Goal: Task Accomplishment & Management: Use online tool/utility

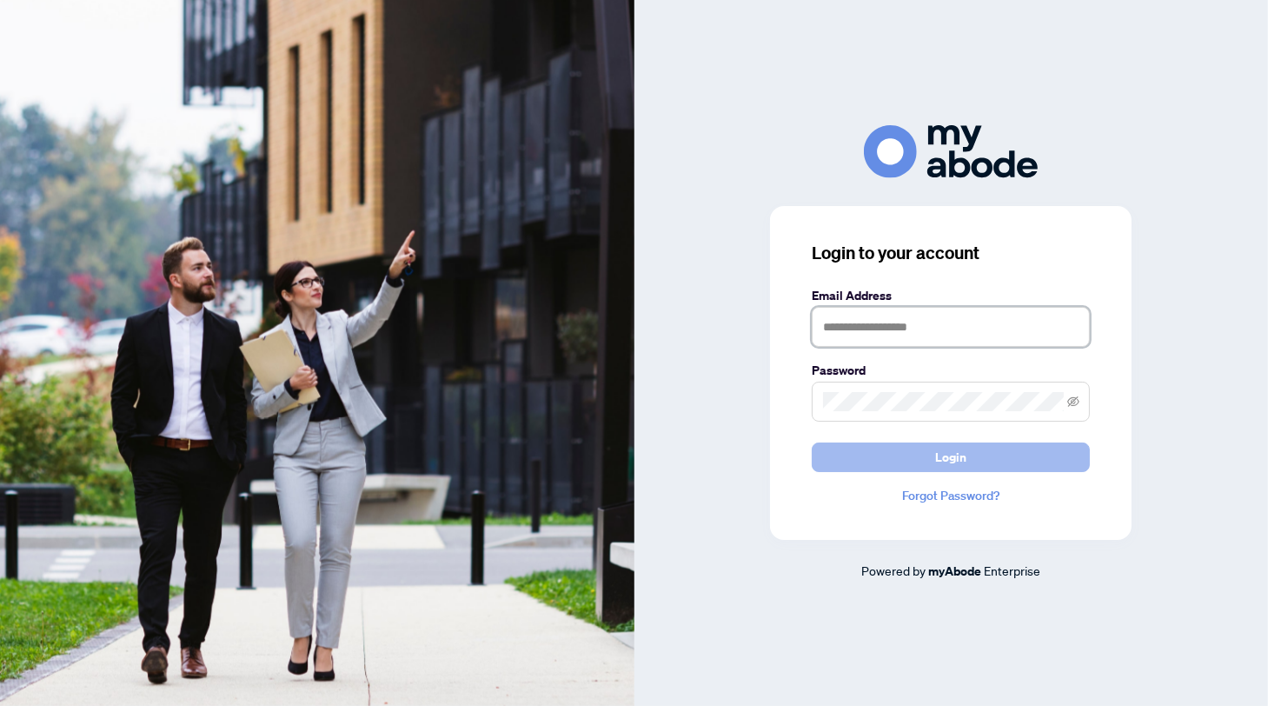
type input "**********"
click at [955, 464] on span "Login" at bounding box center [950, 457] width 31 height 28
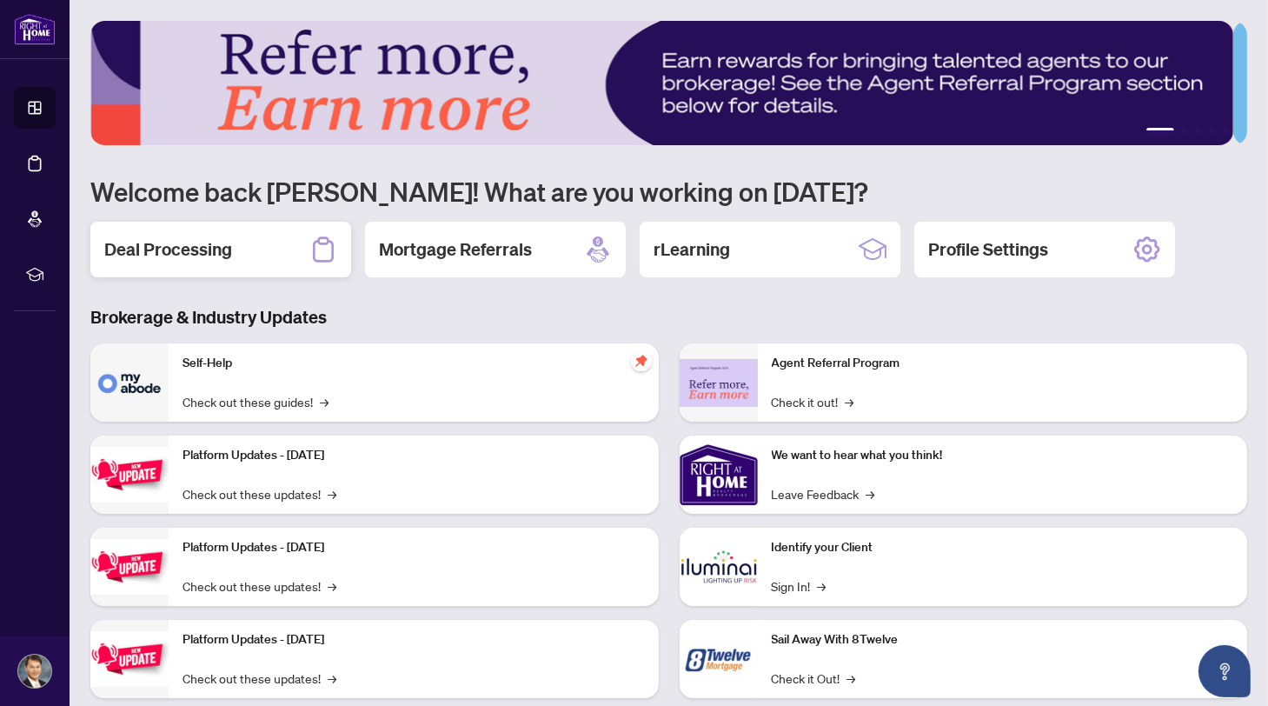
click at [211, 246] on h2 "Deal Processing" at bounding box center [168, 249] width 128 height 24
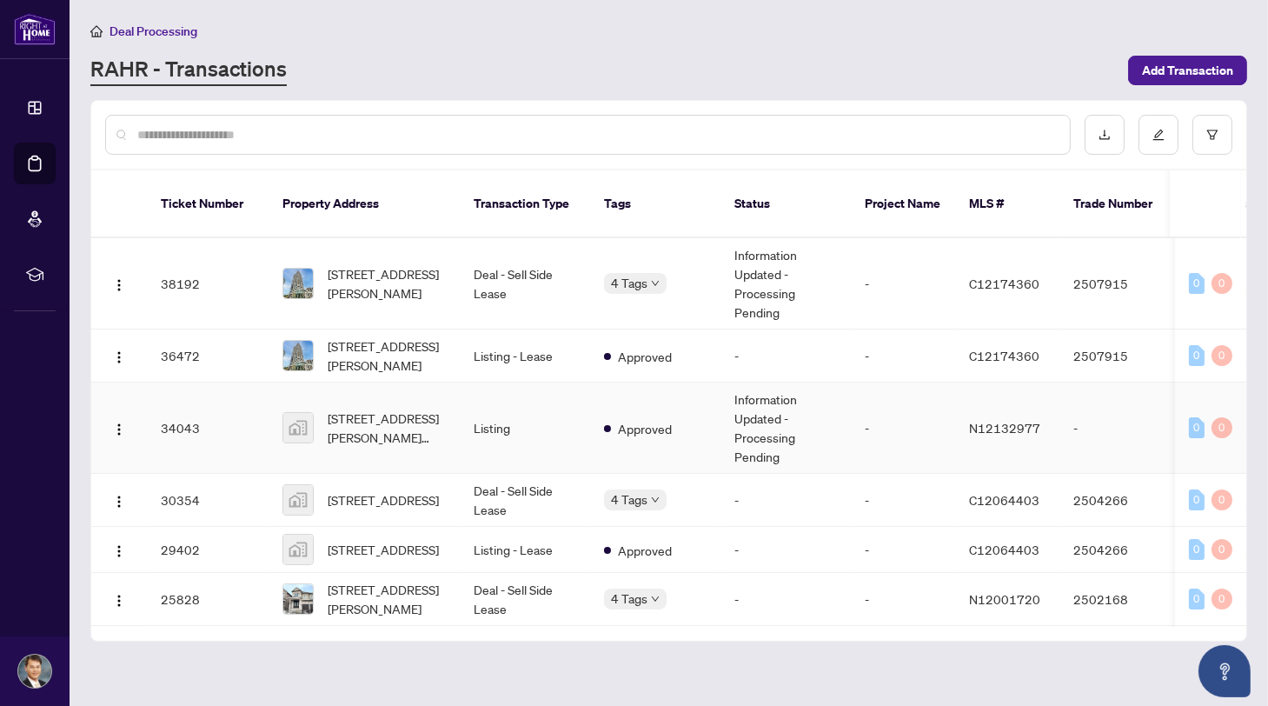
click at [512, 415] on td "Listing" at bounding box center [525, 427] width 130 height 91
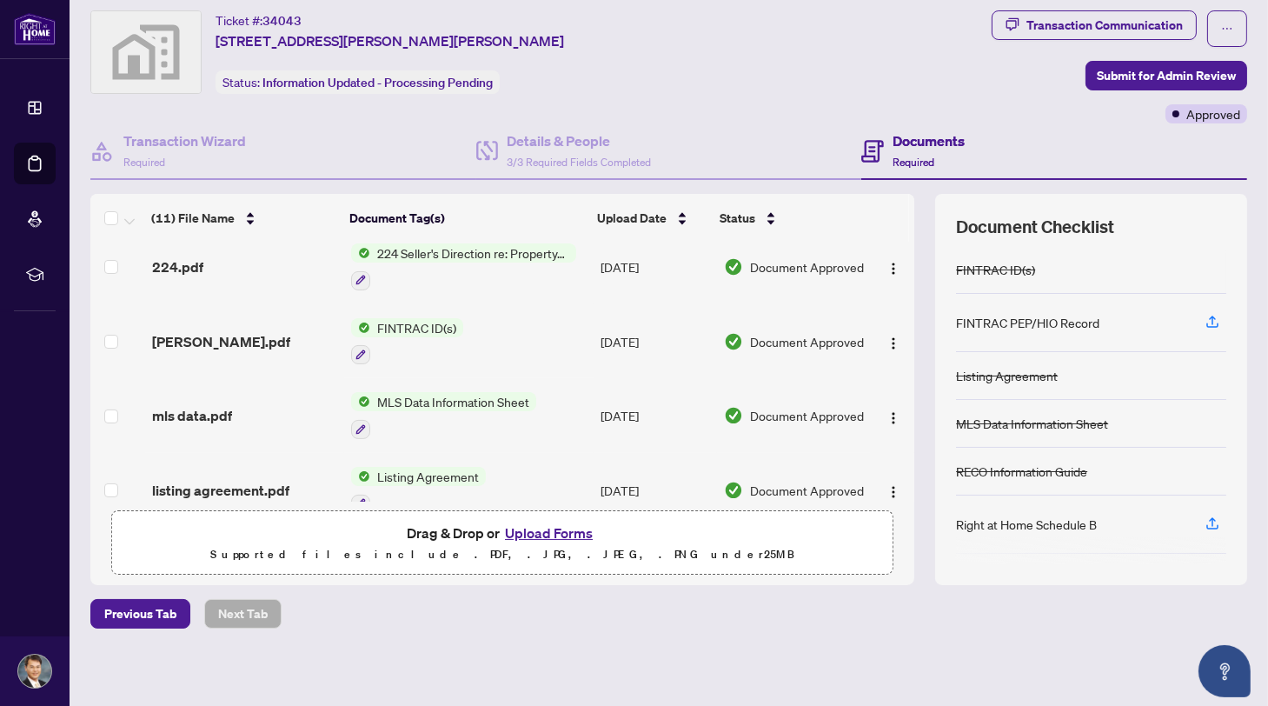
scroll to position [362, 0]
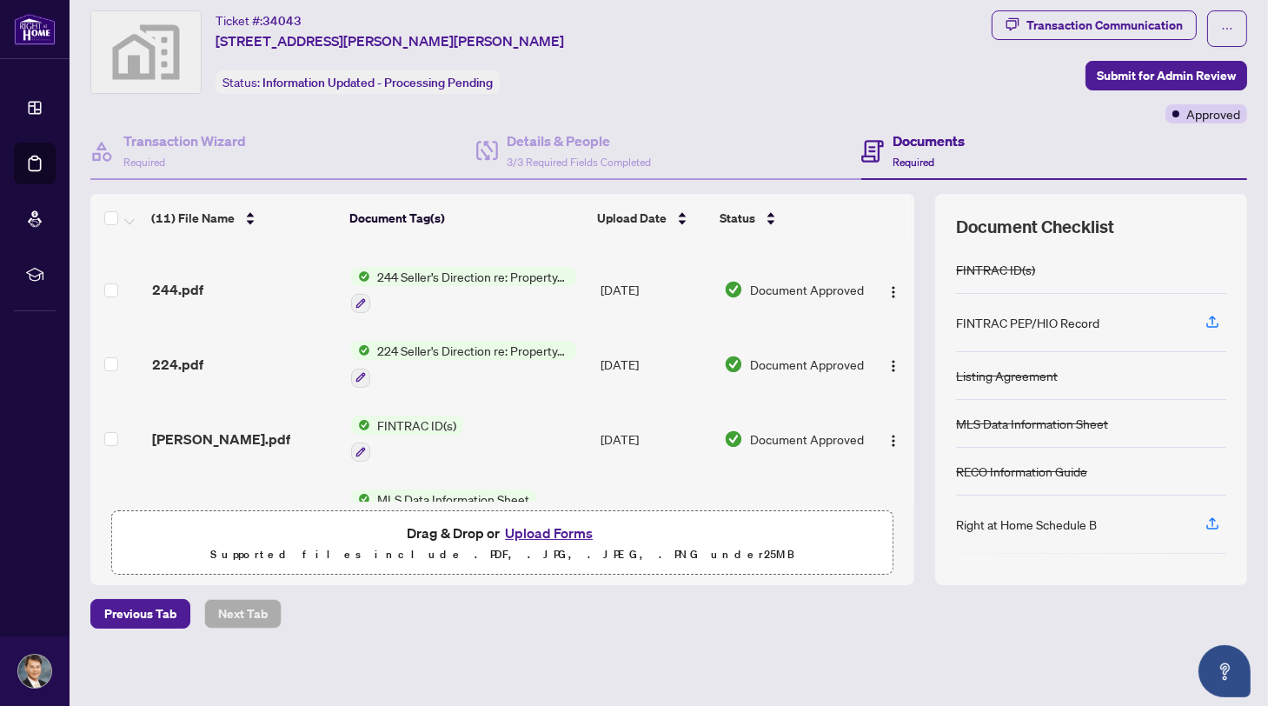
click at [471, 423] on td "FINTRAC ID(s)" at bounding box center [468, 439] width 249 height 75
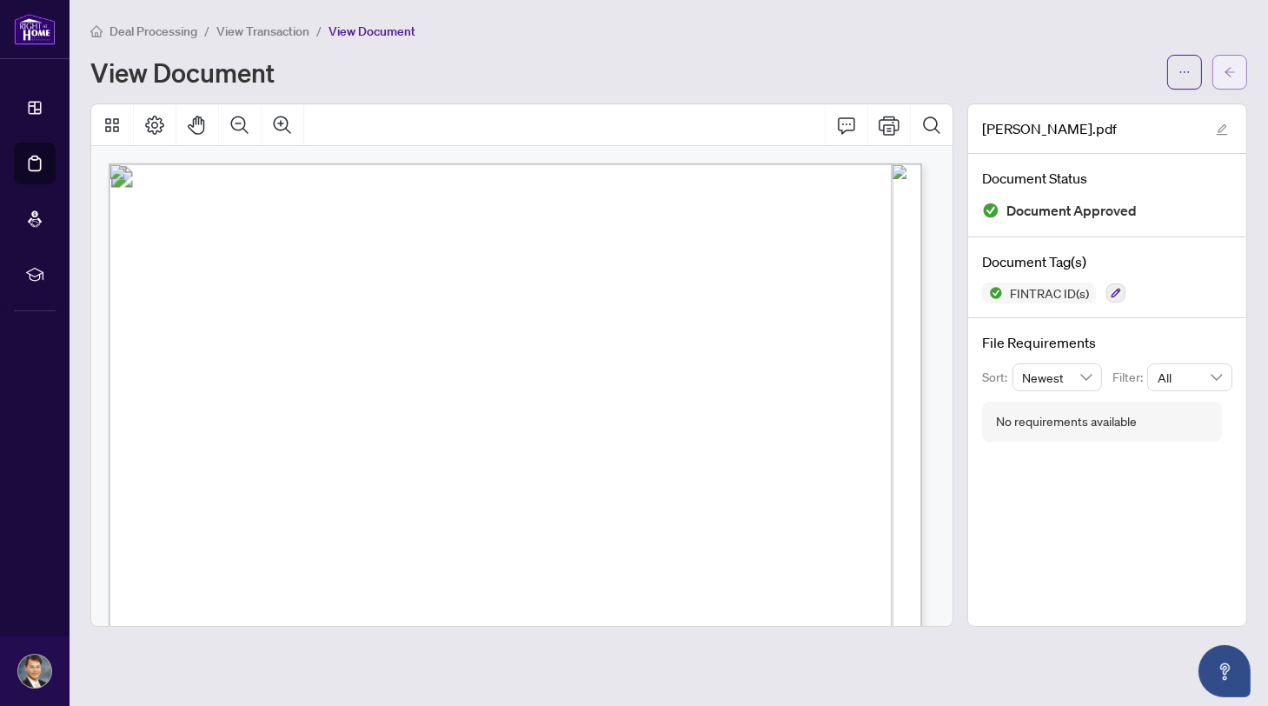
click at [1228, 71] on icon "arrow-left" at bounding box center [1230, 72] width 12 height 12
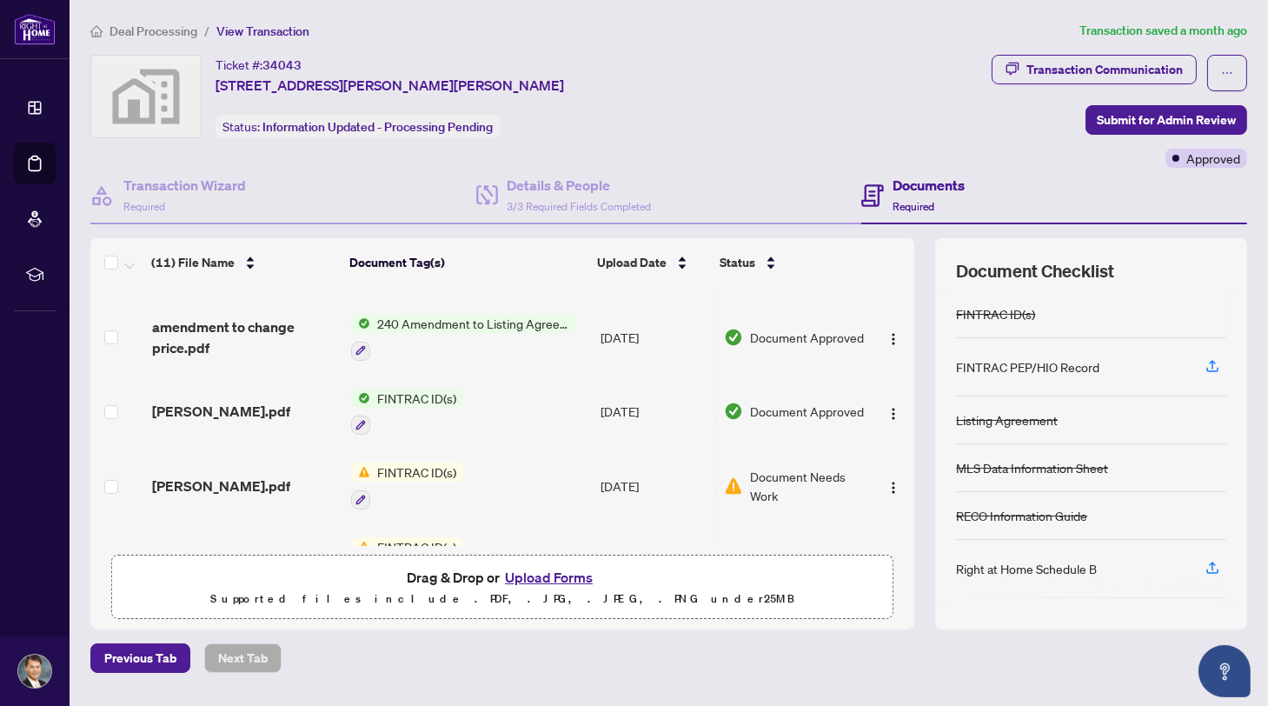
scroll to position [96, 0]
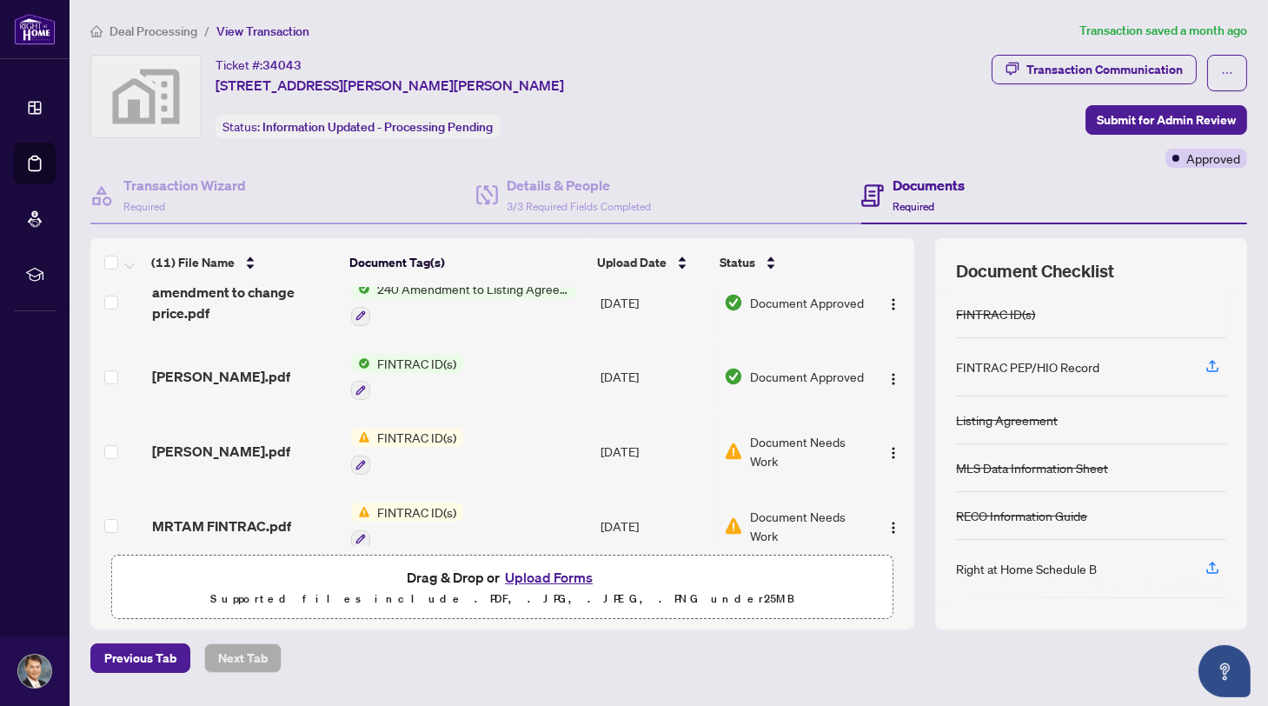
click at [442, 432] on span "FINTRAC ID(s)" at bounding box center [416, 437] width 93 height 19
click at [419, 513] on span "FINTRAC ID(s)" at bounding box center [400, 517] width 191 height 19
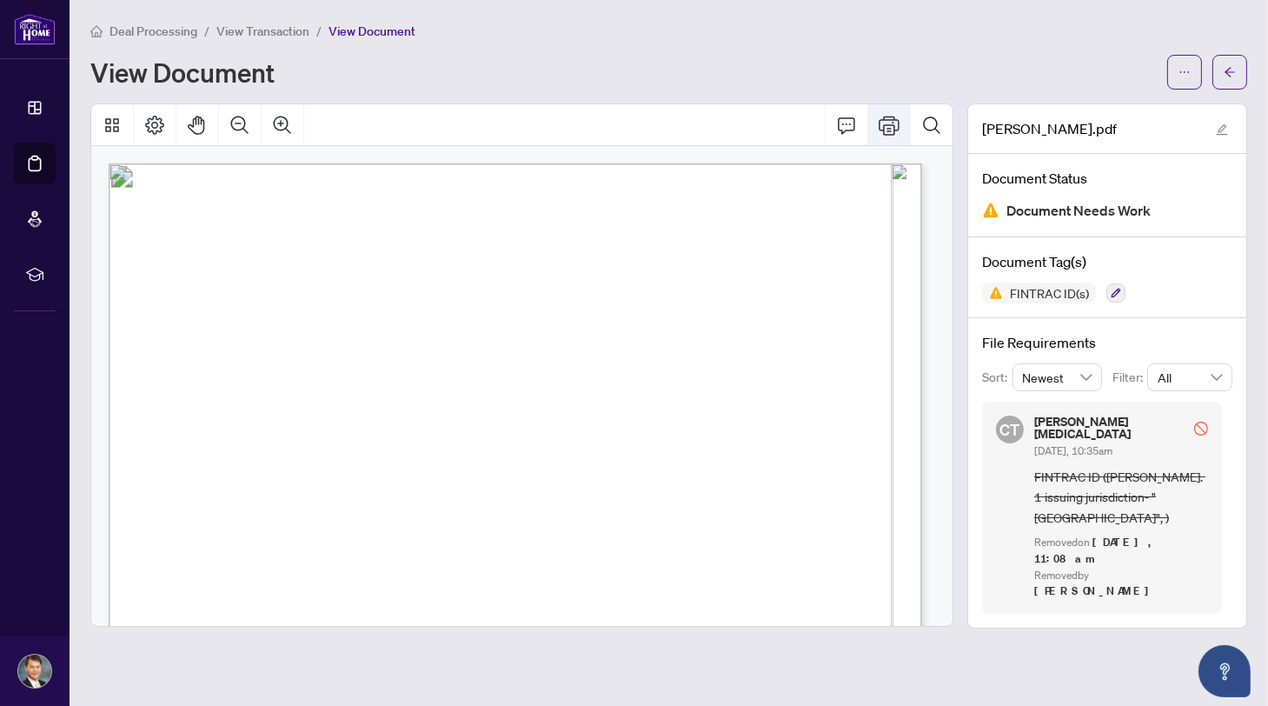
click at [889, 128] on icon "Print" at bounding box center [889, 125] width 21 height 21
click at [841, 121] on icon "Comment" at bounding box center [846, 125] width 21 height 21
click at [156, 125] on icon "Page Layout" at bounding box center [154, 125] width 19 height 19
click at [98, 124] on button "Thumbnails" at bounding box center [112, 125] width 42 height 42
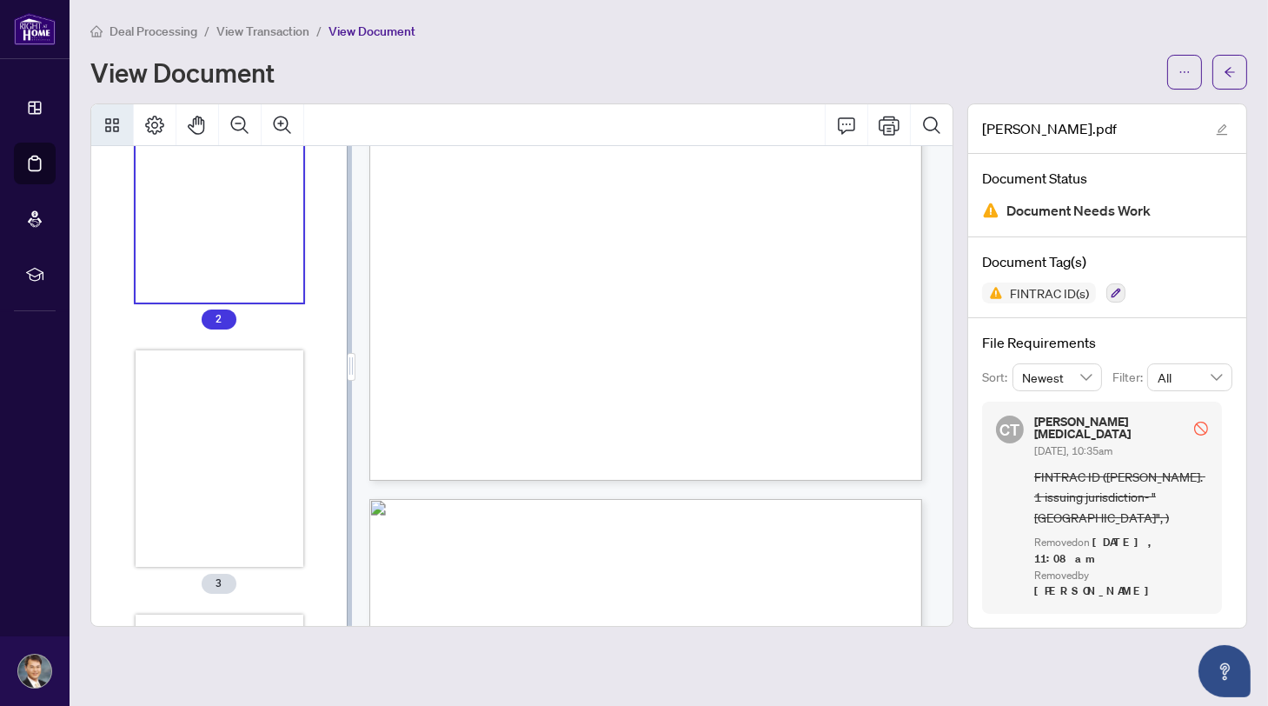
scroll to position [263, 0]
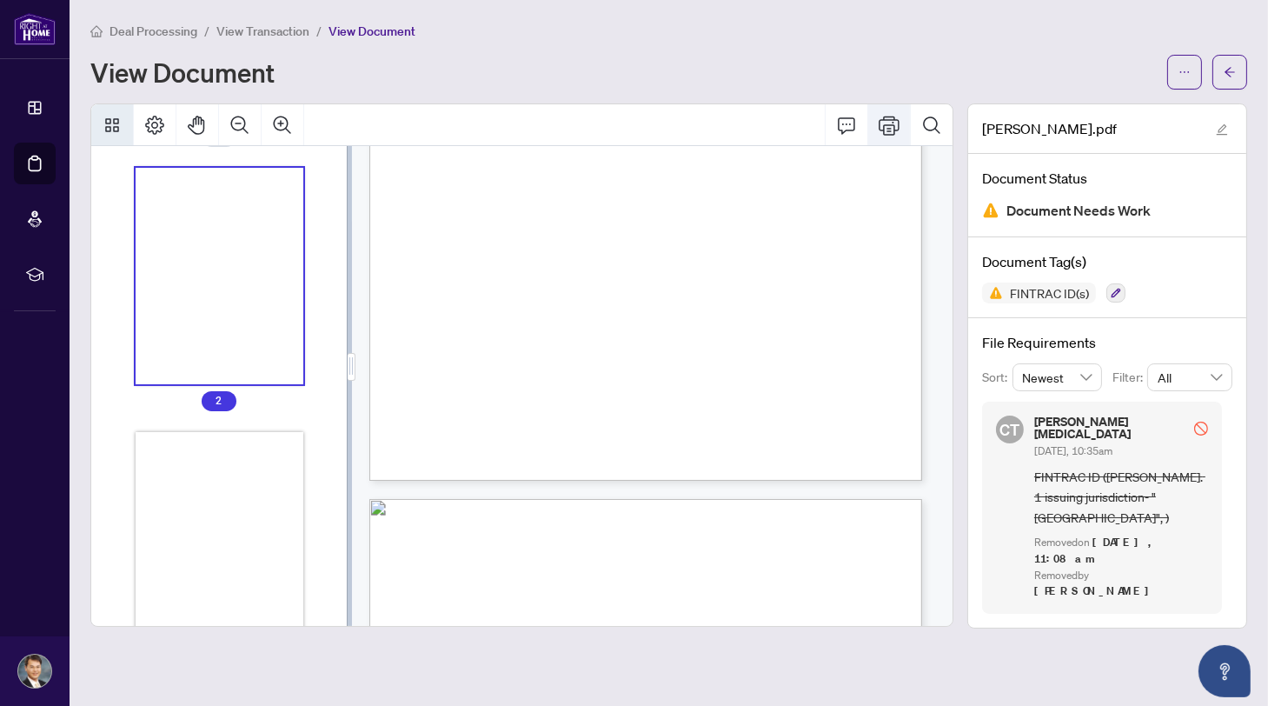
click at [894, 131] on icon "Print" at bounding box center [889, 125] width 21 height 21
